Goal: Entertainment & Leisure: Consume media (video, audio)

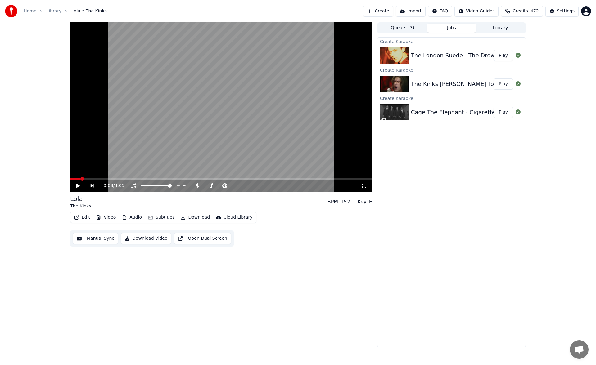
click at [19, 284] on div "0:08 / 4:05 Lola The Kinks BPM 152 Key E Edit Video Audio Subtitles Download Cl…" at bounding box center [298, 184] width 596 height 325
click at [506, 54] on button "Play" at bounding box center [504, 55] width 20 height 11
click at [96, 179] on span at bounding box center [221, 179] width 302 height 1
click at [170, 179] on span at bounding box center [221, 179] width 302 height 1
click at [211, 179] on span at bounding box center [221, 179] width 302 height 1
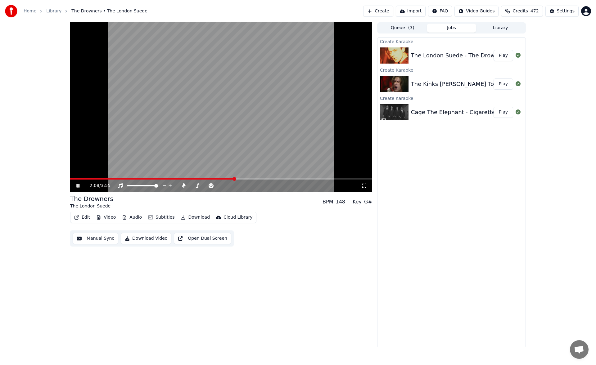
click at [235, 179] on span at bounding box center [221, 179] width 302 height 1
click at [252, 180] on div "2:09 / 3:55" at bounding box center [221, 186] width 302 height 12
click at [253, 179] on span at bounding box center [221, 179] width 302 height 1
click at [265, 179] on span at bounding box center [221, 179] width 302 height 1
click at [286, 179] on span at bounding box center [221, 179] width 302 height 1
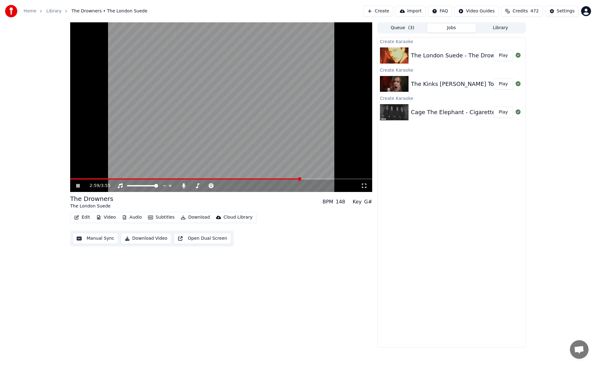
click at [78, 184] on icon at bounding box center [82, 186] width 15 height 5
click at [66, 311] on div "2:59 / 3:55 The Drowners The London Suede BPM 148 Key G# Edit Video Audio Subti…" at bounding box center [298, 184] width 466 height 325
click at [101, 319] on div "2:59 / 3:55 The Drowners The London Suede BPM 148 Key G# Edit Video Audio Subti…" at bounding box center [221, 184] width 302 height 325
